Goal: Find contact information: Find contact information

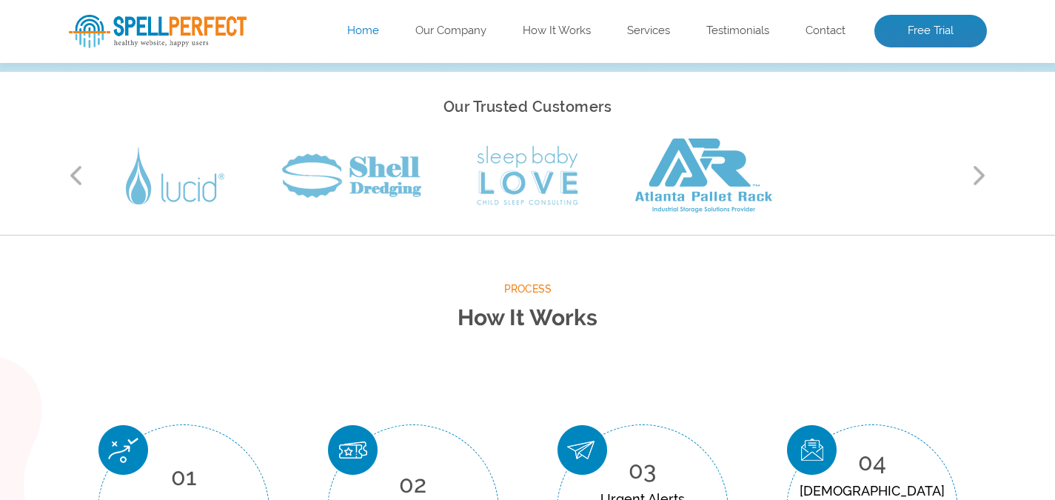
scroll to position [64, 0]
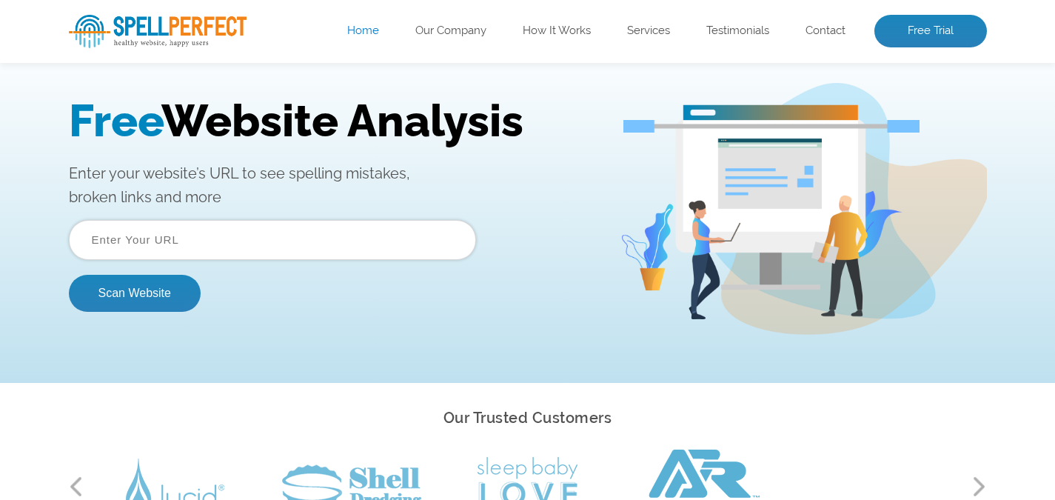
click at [818, 39] on ul "Home Our Company How It Works Services Testimonials Contact Free Trial" at bounding box center [620, 31] width 735 height 33
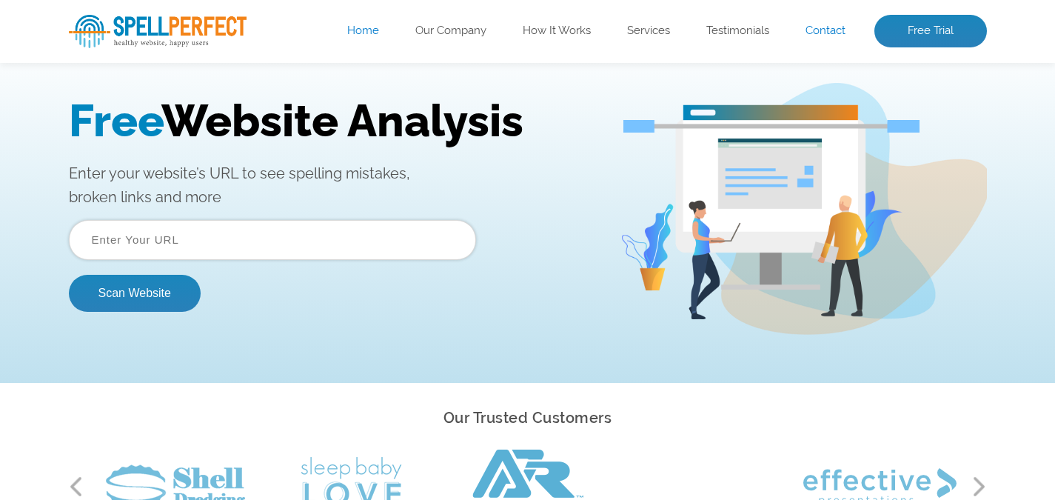
click at [828, 33] on link "Contact" at bounding box center [826, 31] width 40 height 15
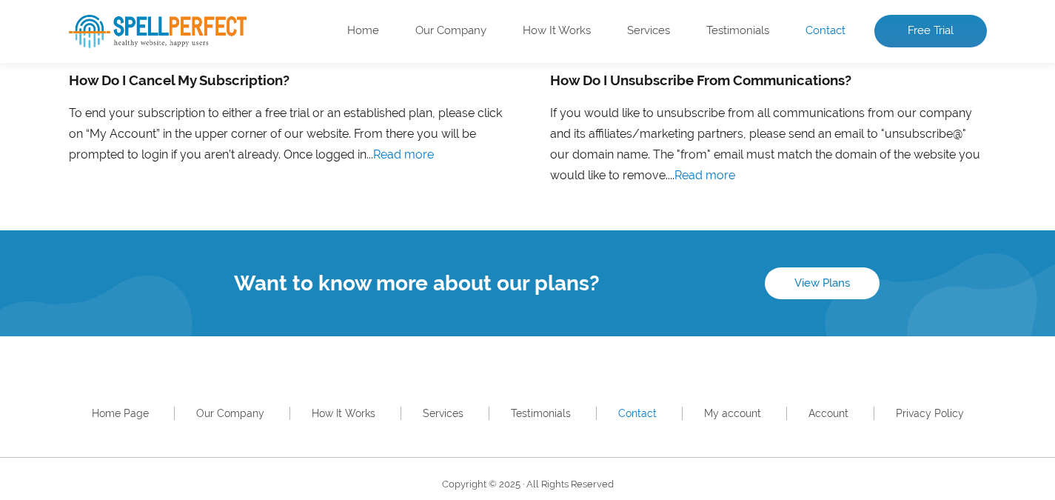
scroll to position [1321, 0]
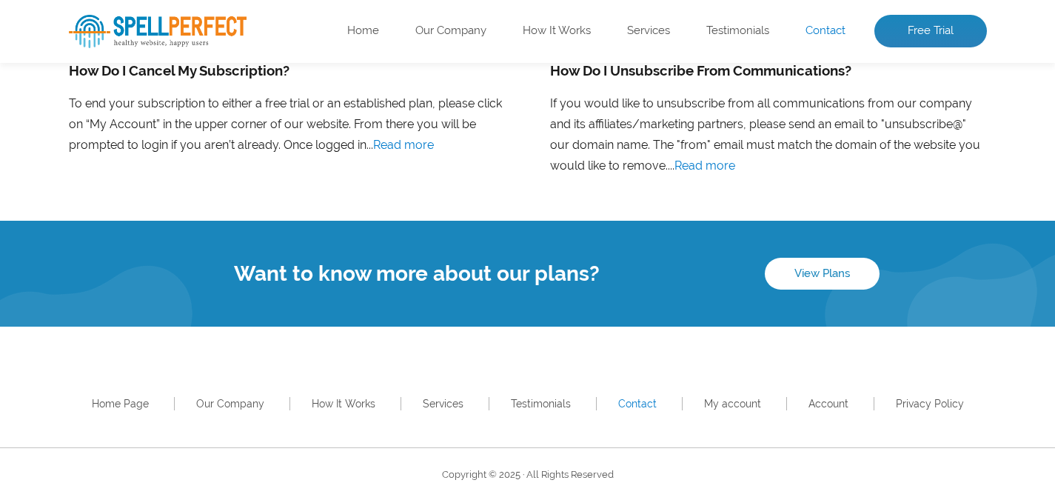
drag, startPoint x: 1060, startPoint y: 61, endPoint x: 1051, endPoint y: 472, distance: 411.1
click at [240, 398] on link "Our Company" at bounding box center [230, 404] width 68 height 12
